Goal: Transaction & Acquisition: Purchase product/service

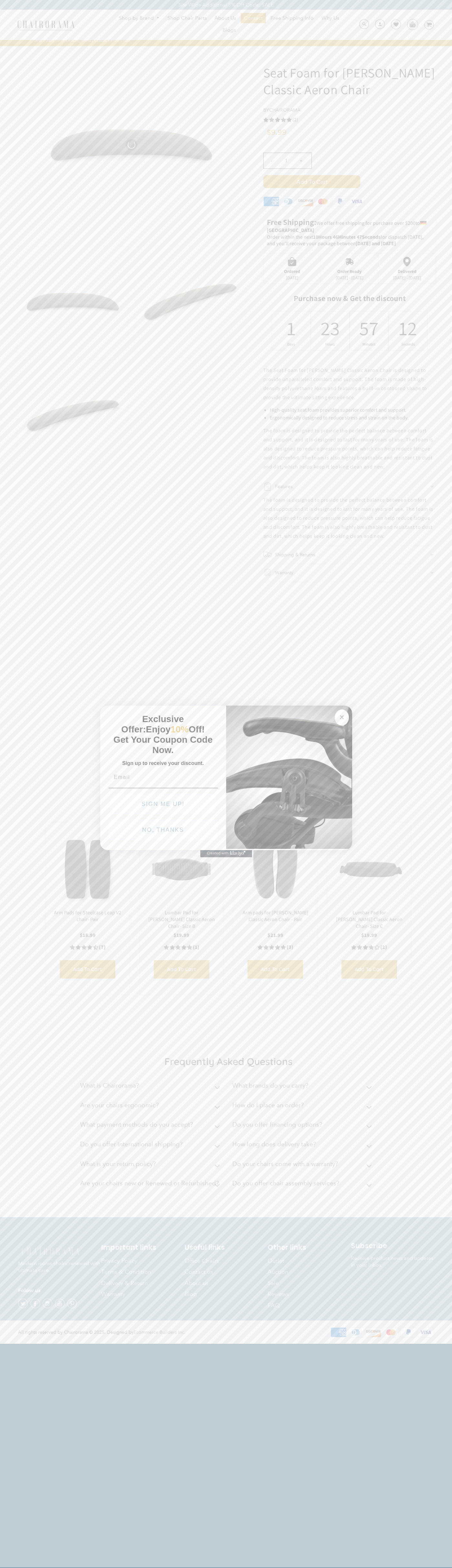
click at [163, 831] on button "NO, THANKS" at bounding box center [163, 830] width 109 height 21
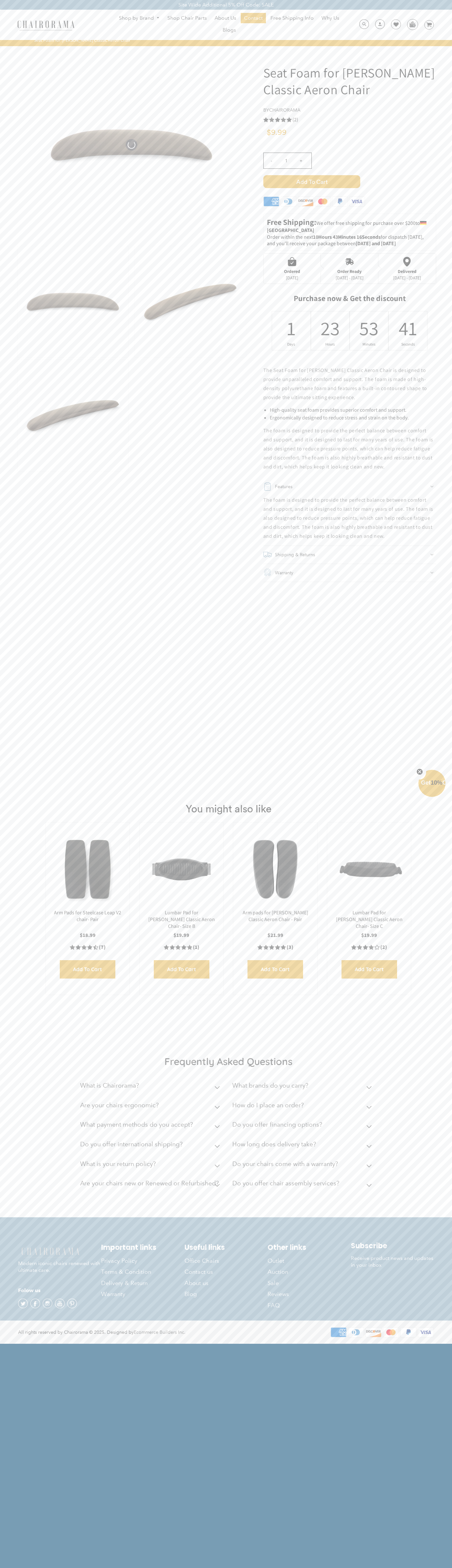
click at [311, 181] on span "Add to Cart" at bounding box center [311, 181] width 97 height 13
click at [412, 24] on img at bounding box center [412, 24] width 10 height 10
click at [429, 25] on icon at bounding box center [429, 24] width 5 height 4
